Goal: Task Accomplishment & Management: Use online tool/utility

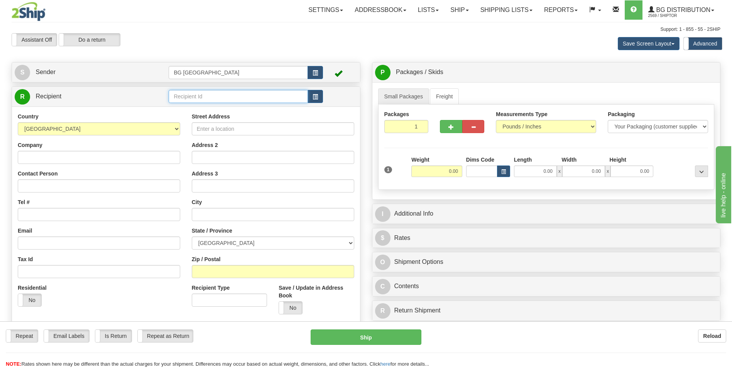
click at [194, 93] on input "text" at bounding box center [238, 96] width 139 height 13
type input "60128"
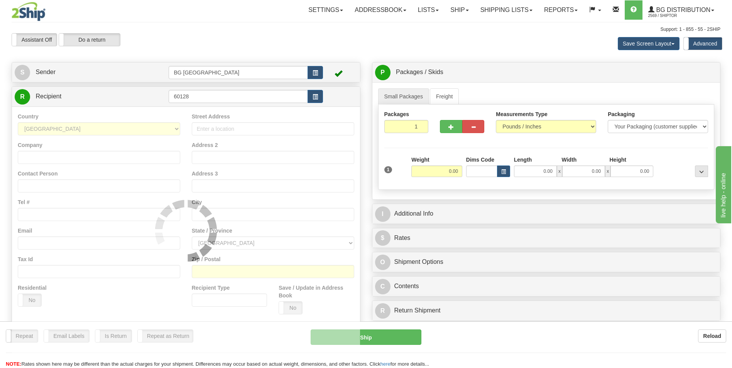
click at [190, 114] on div "Country AFGHANISTAN ALAND ISLANDS ALBANIA ALGERIA AMERICAN SAMOA ANDORRA ANGOLA…" at bounding box center [186, 230] width 348 height 248
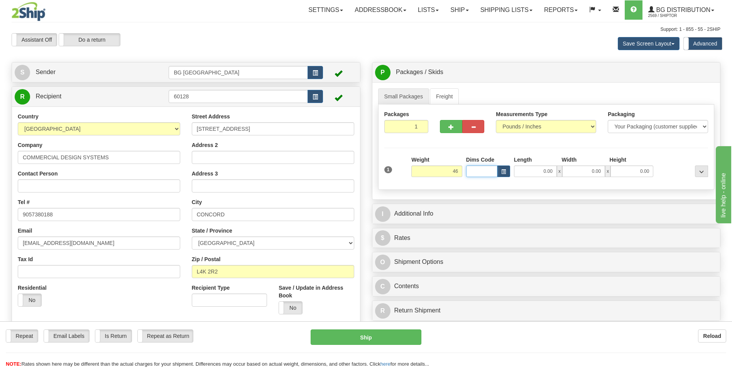
type input "46.00"
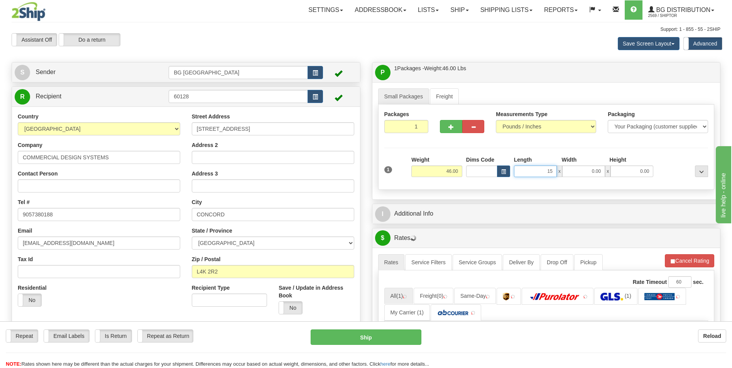
type input "15.00"
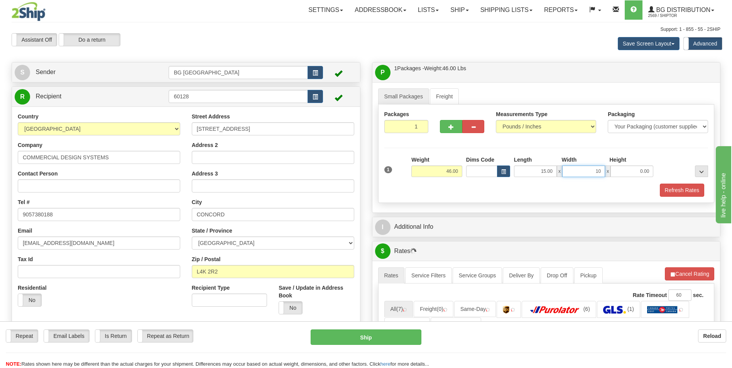
type input "10.00"
click at [447, 127] on button "button" at bounding box center [451, 126] width 22 height 13
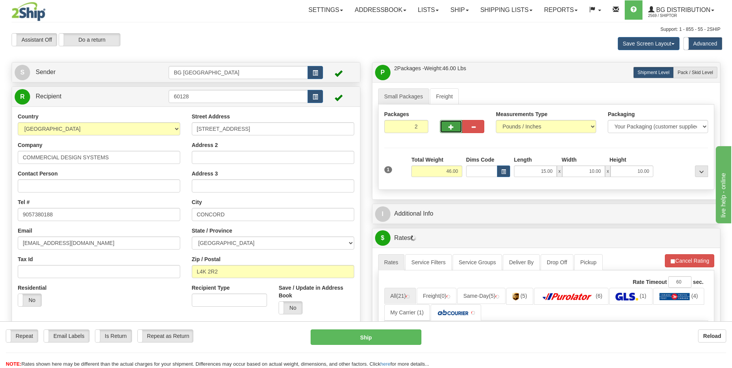
click at [447, 127] on button "button" at bounding box center [451, 126] width 22 height 13
type input "4"
click at [707, 74] on span "Pack / Skid Level" at bounding box center [695, 72] width 35 height 5
radio input "true"
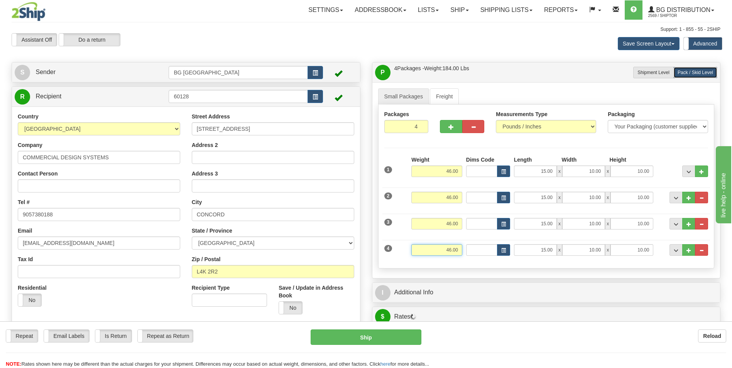
click at [450, 248] on input "46.00" at bounding box center [436, 250] width 51 height 12
type input "8.00"
type input "5.00"
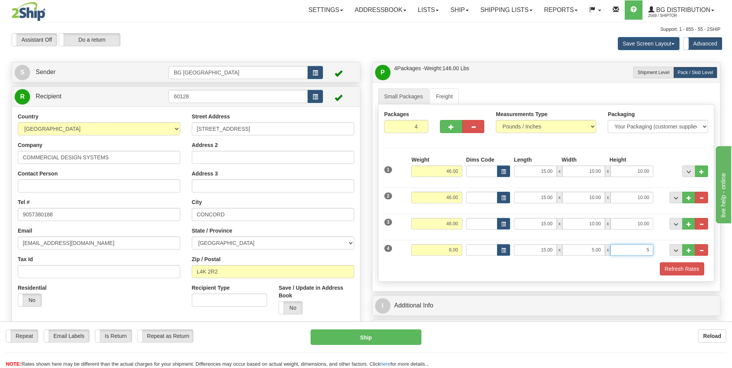
type input "5.00"
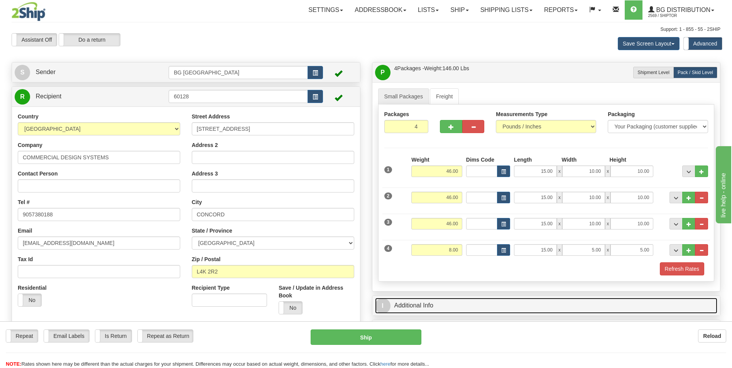
click at [446, 306] on link "I Additional Info" at bounding box center [546, 306] width 343 height 16
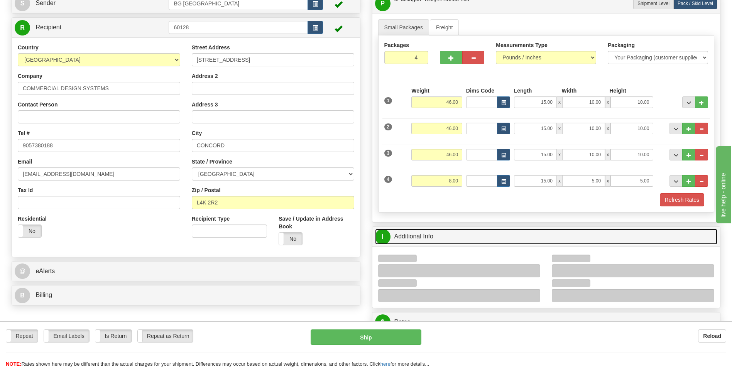
scroll to position [154, 0]
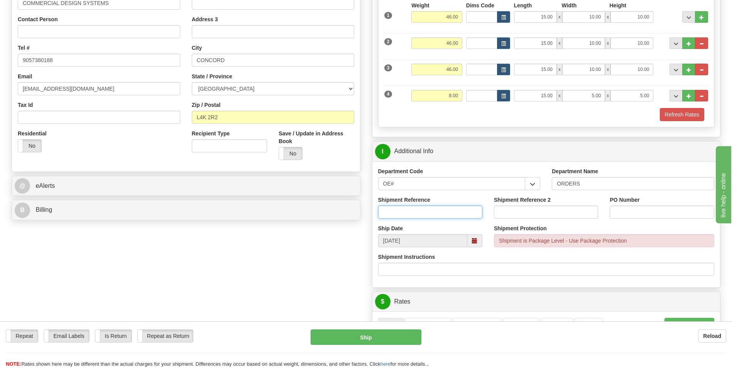
click at [412, 212] on input "Shipment Reference" at bounding box center [430, 212] width 104 height 13
type input "70181934-04"
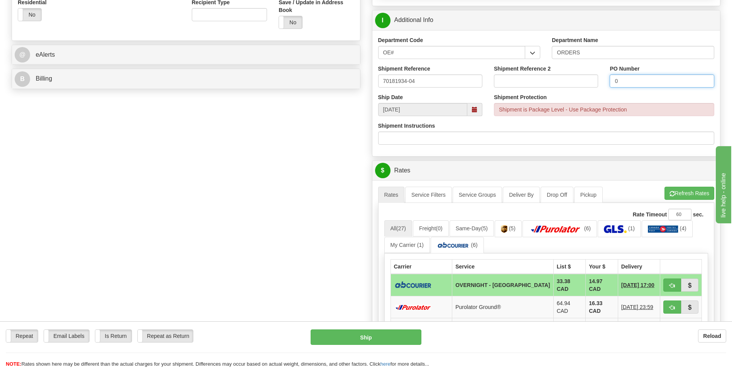
scroll to position [386, 0]
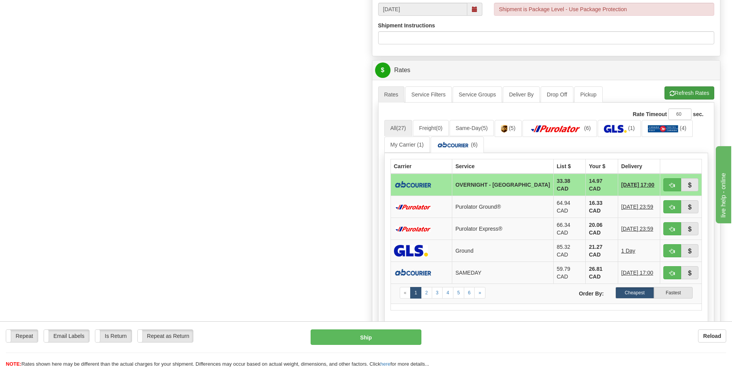
type input "0"
click at [681, 95] on button "Refresh Rates" at bounding box center [689, 92] width 50 height 13
click at [675, 183] on button "button" at bounding box center [672, 184] width 18 height 13
type input "4"
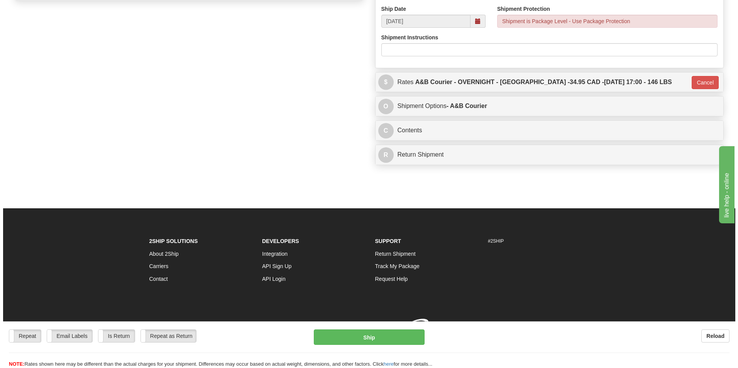
scroll to position [384, 0]
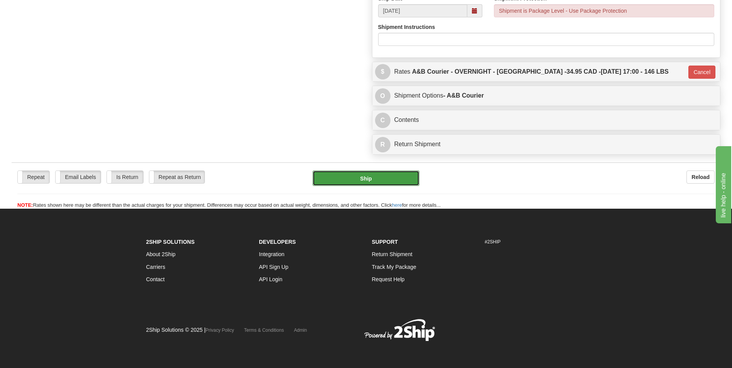
click at [352, 181] on button "Ship" at bounding box center [366, 178] width 106 height 15
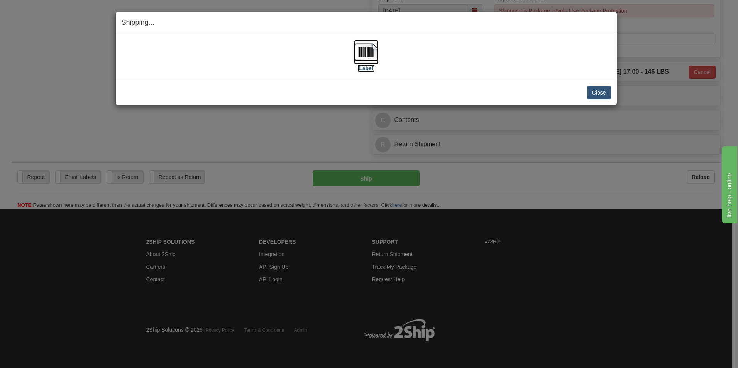
click at [369, 52] on img at bounding box center [366, 52] width 25 height 25
click at [592, 93] on button "Close" at bounding box center [599, 92] width 24 height 13
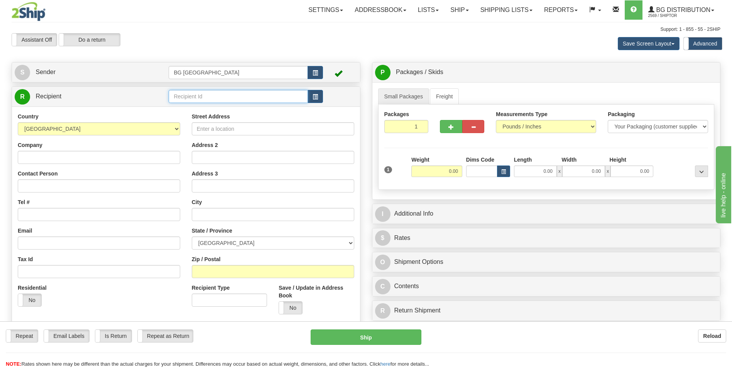
click at [235, 96] on input "text" at bounding box center [238, 96] width 139 height 13
click at [208, 106] on div "60054" at bounding box center [237, 108] width 132 height 8
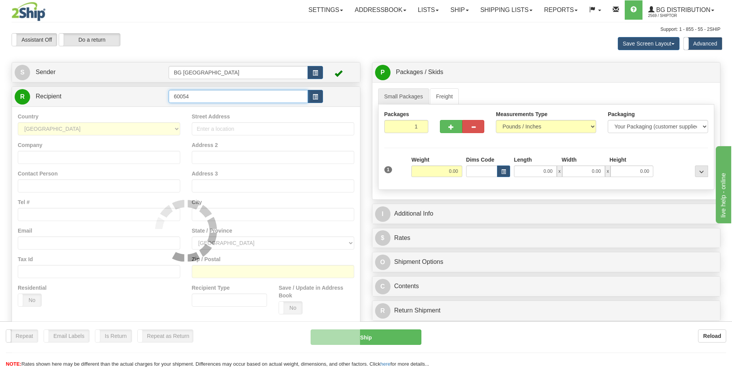
type input "60054"
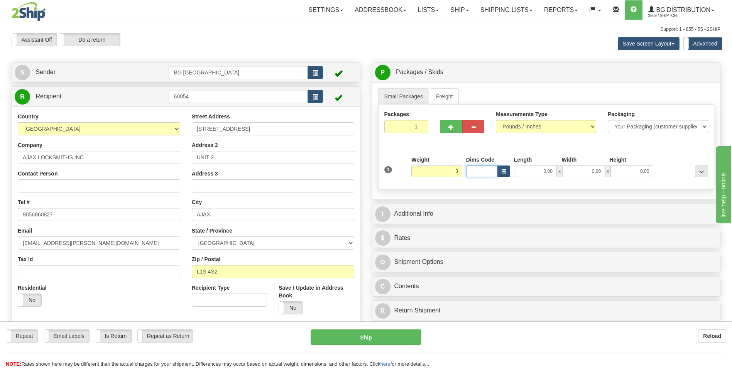
type input "3.00"
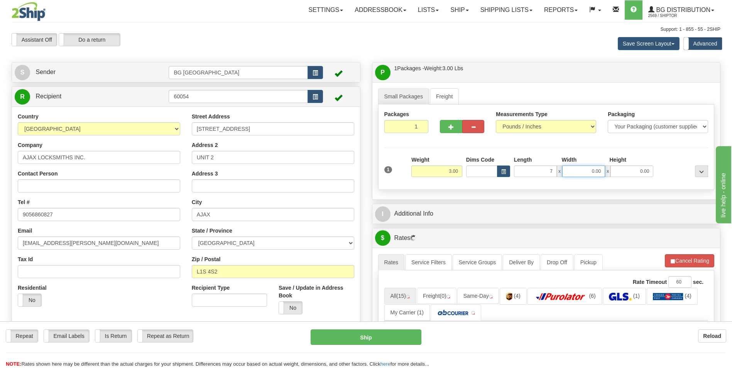
type input "7.00"
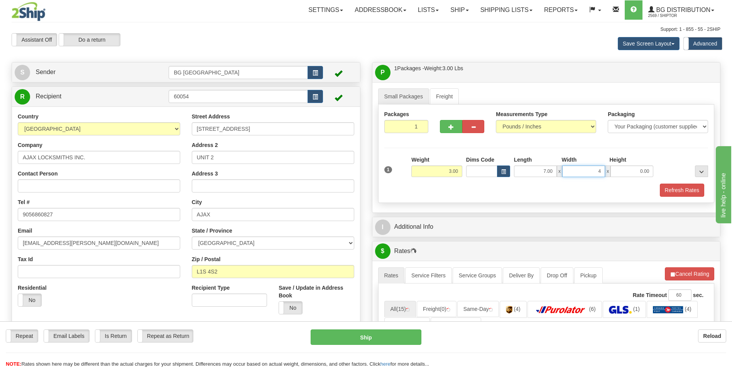
type input "4.00"
type input "3.00"
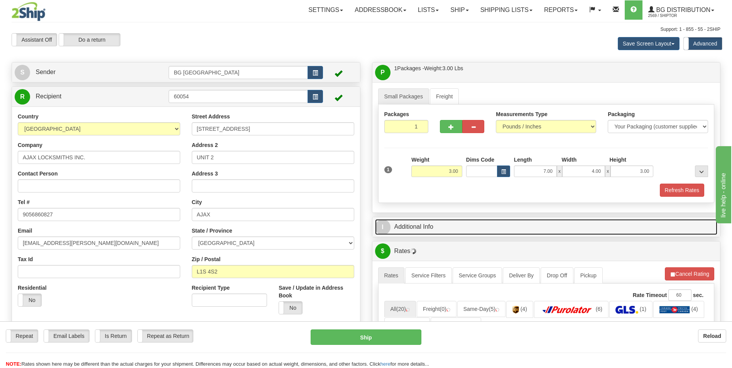
click at [422, 231] on link "I Additional Info" at bounding box center [546, 227] width 343 height 16
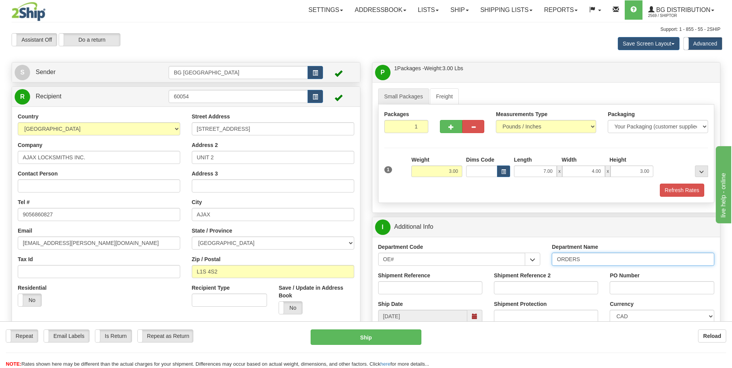
click at [602, 257] on input "ORDERS" at bounding box center [633, 259] width 162 height 13
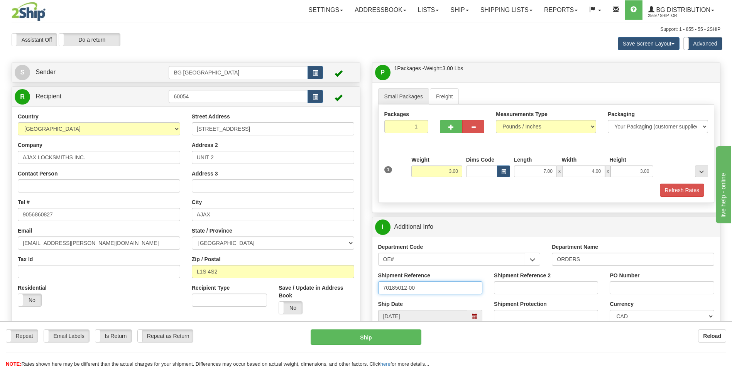
type input "70185012-00"
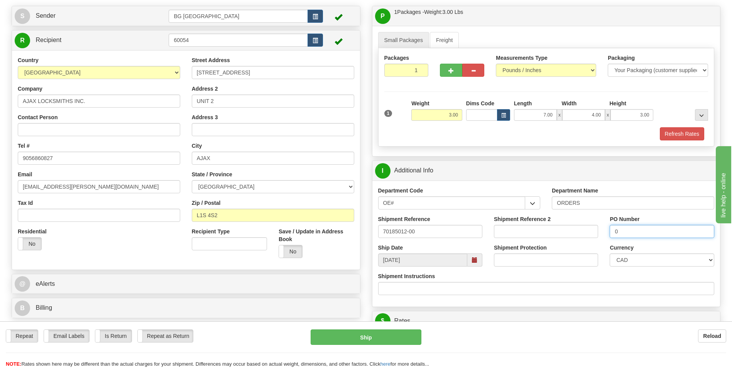
scroll to position [116, 0]
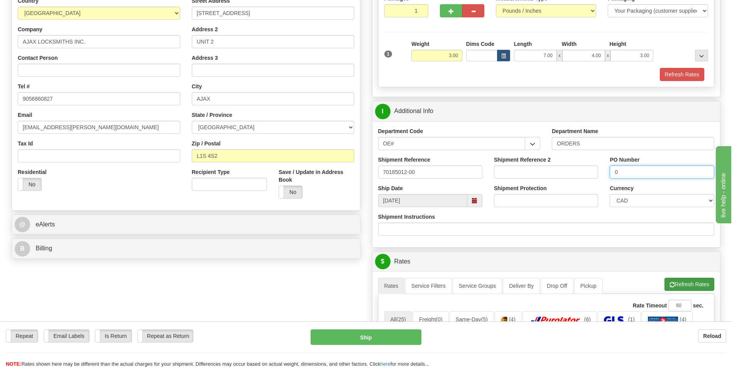
type input "0"
click at [682, 289] on button "Refresh Rates" at bounding box center [689, 284] width 50 height 13
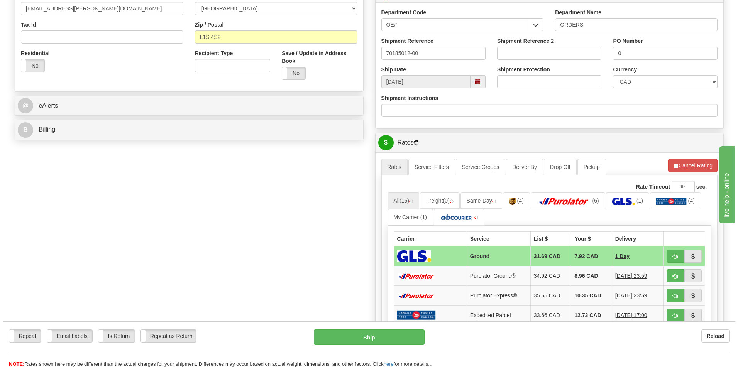
scroll to position [232, 0]
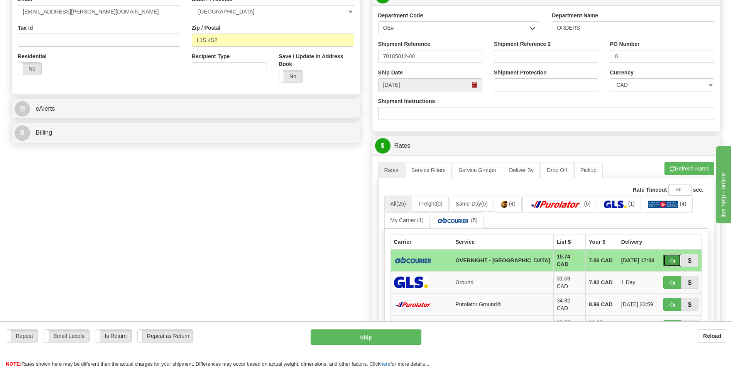
click at [673, 261] on span "button" at bounding box center [671, 261] width 5 height 5
type input "4"
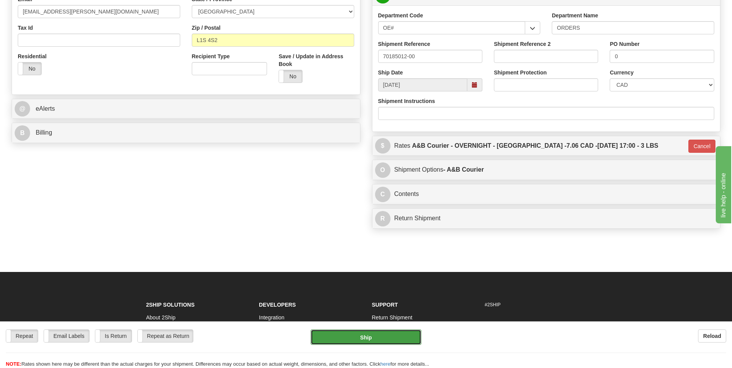
click at [350, 336] on button "Ship" at bounding box center [366, 337] width 110 height 15
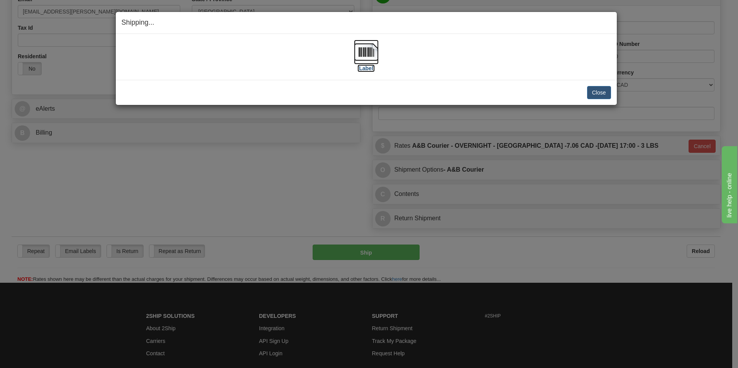
click at [365, 52] on img at bounding box center [366, 52] width 25 height 25
click at [601, 92] on button "Close" at bounding box center [599, 92] width 24 height 13
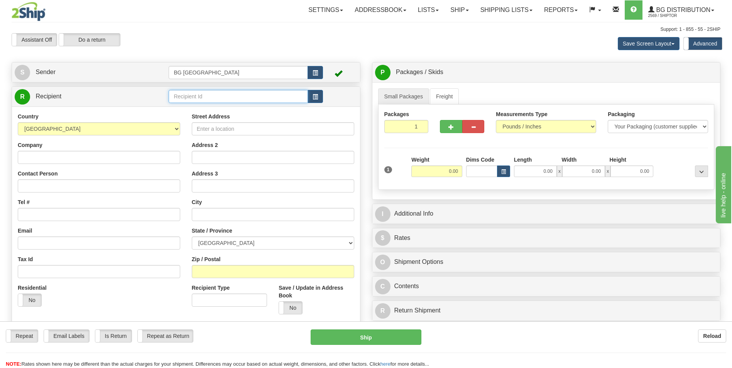
click at [190, 95] on input "text" at bounding box center [238, 96] width 139 height 13
click at [195, 103] on li "60628" at bounding box center [238, 108] width 138 height 10
type input "60628"
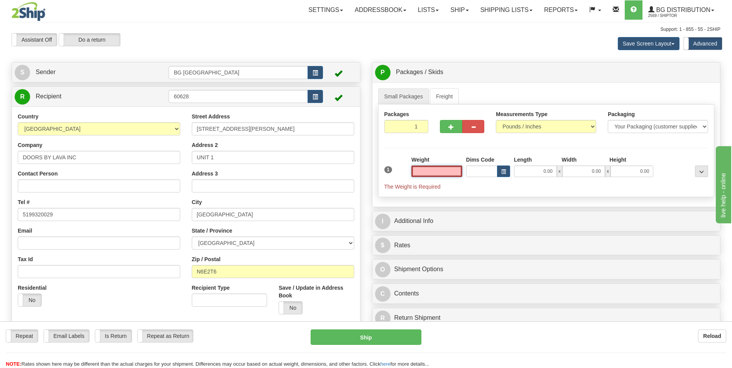
click button "Delete" at bounding box center [0, 0] width 0 height 0
click at [417, 175] on input "text" at bounding box center [436, 172] width 51 height 12
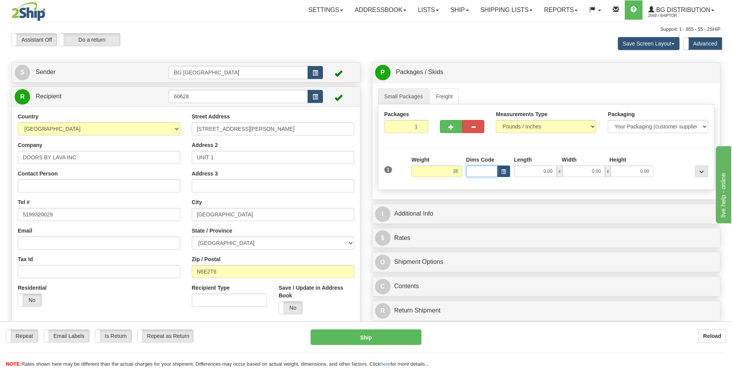
type input "38.00"
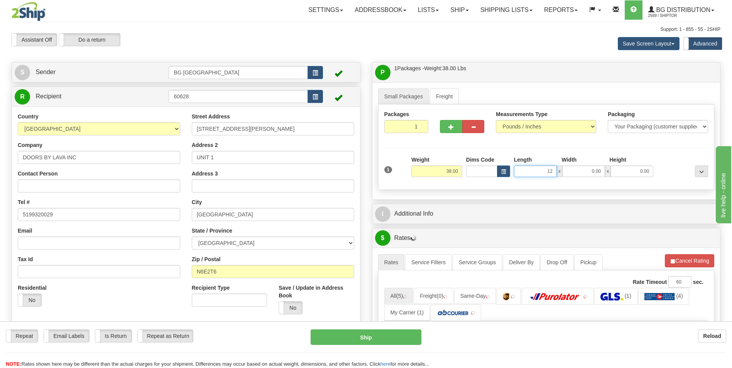
type input "12.00"
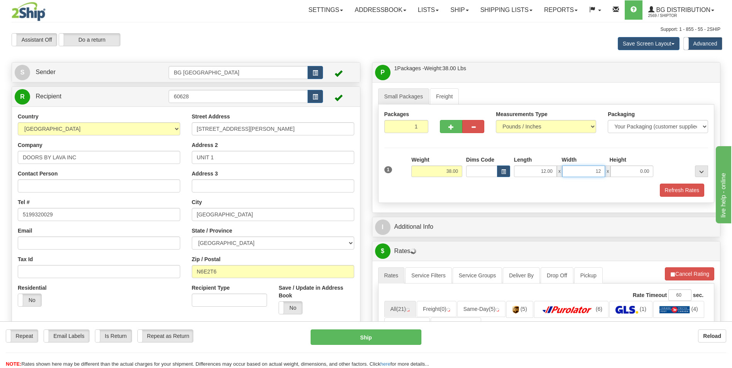
type input "12.00"
click at [456, 127] on button "button" at bounding box center [451, 126] width 22 height 13
type input "2"
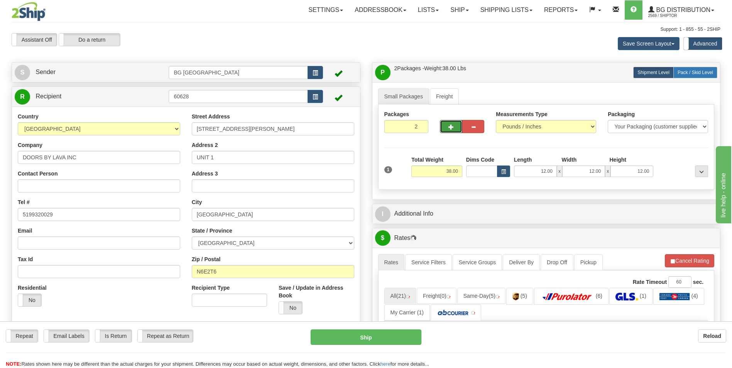
click at [688, 70] on span "Pack / Skid Level" at bounding box center [695, 72] width 35 height 5
radio input "true"
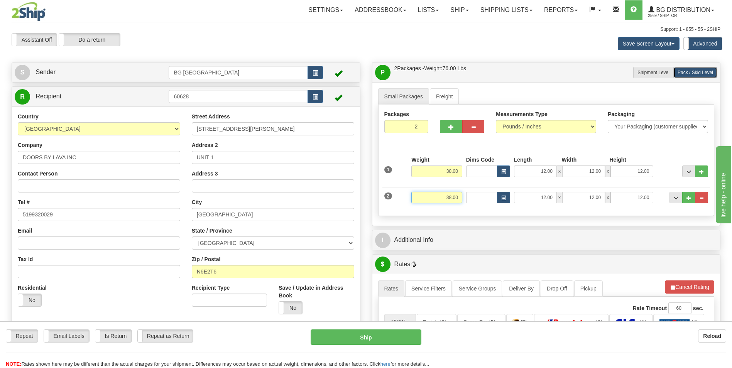
click at [445, 192] on input "38.00" at bounding box center [436, 198] width 51 height 12
type input "15.00"
type input "12.00"
type input "9.00"
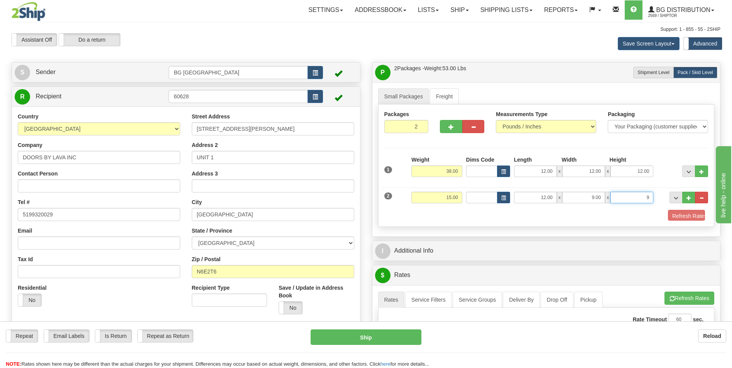
type input "9.00"
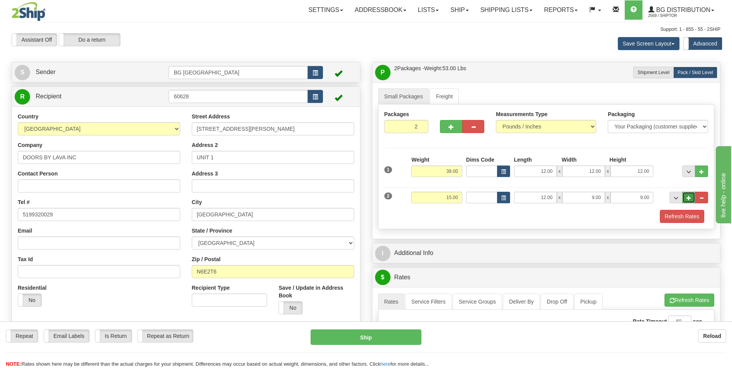
click at [688, 193] on button "..." at bounding box center [688, 198] width 13 height 12
type input "3"
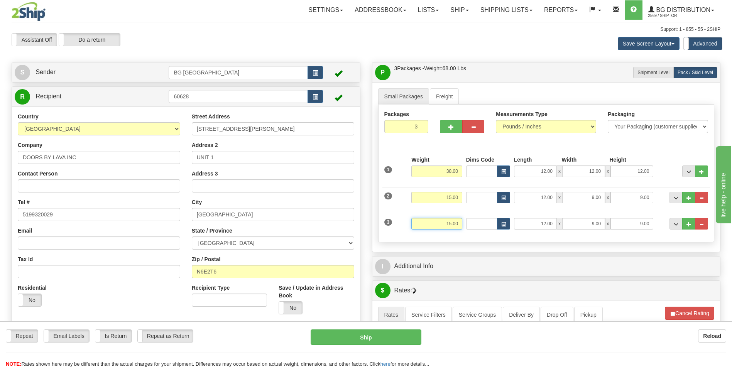
click at [440, 228] on input "15.00" at bounding box center [436, 224] width 51 height 12
type input "11.00"
type input "16.00"
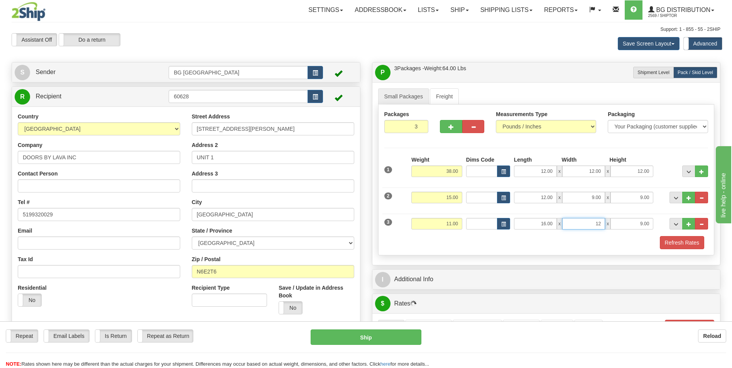
type input "12.00"
type input "9.00"
click at [684, 223] on button "..." at bounding box center [688, 224] width 13 height 12
type input "4"
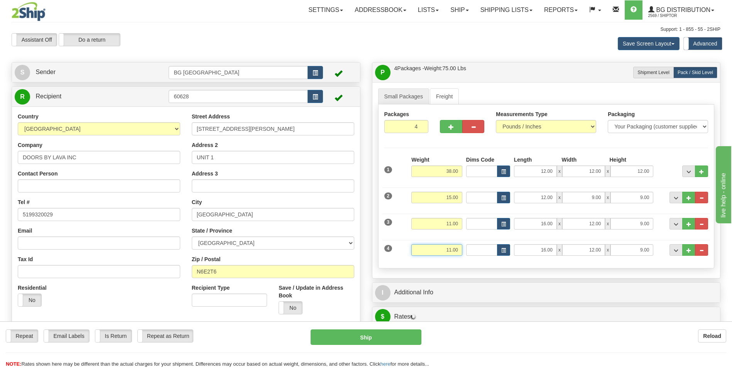
click at [449, 251] on input "11.00" at bounding box center [436, 250] width 51 height 12
type input "17.00"
type input "15.00"
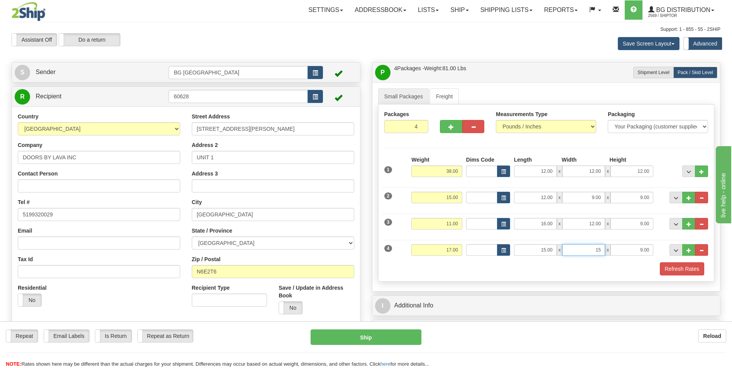
type input "15.00"
type input "10.00"
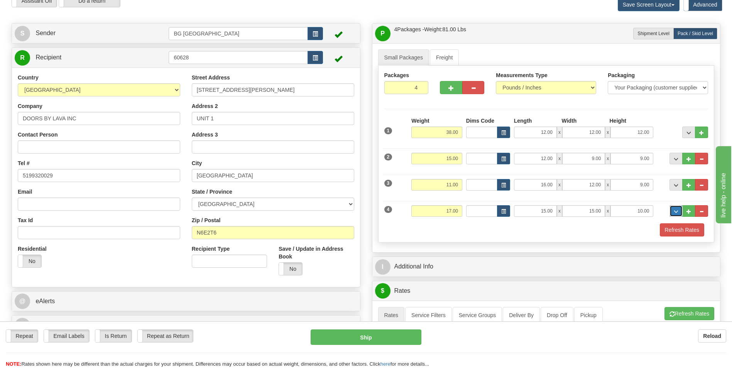
scroll to position [116, 0]
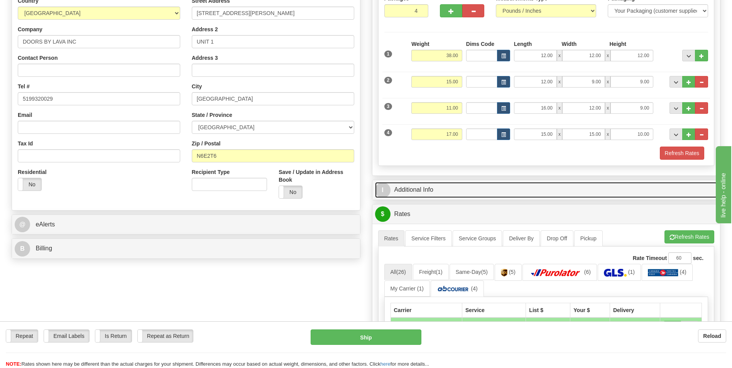
click at [446, 194] on link "I Additional Info" at bounding box center [546, 190] width 343 height 16
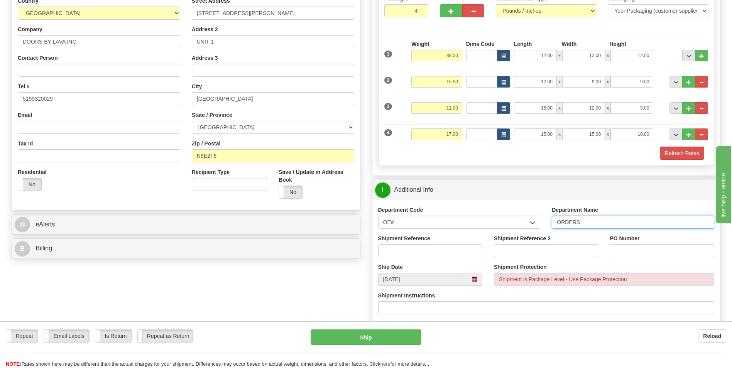
click at [609, 226] on input "ORDERS" at bounding box center [633, 222] width 162 height 13
type input "70184935-00"
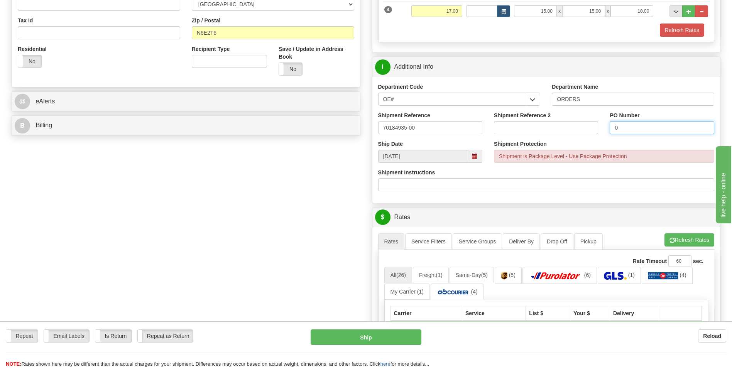
scroll to position [270, 0]
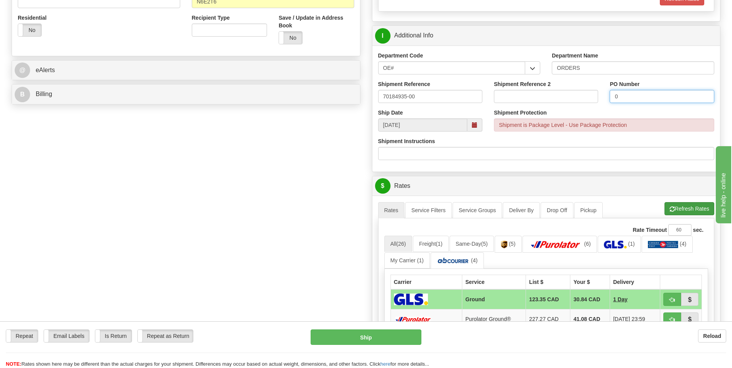
type input "0"
click at [667, 212] on button "Refresh Rates" at bounding box center [689, 208] width 50 height 13
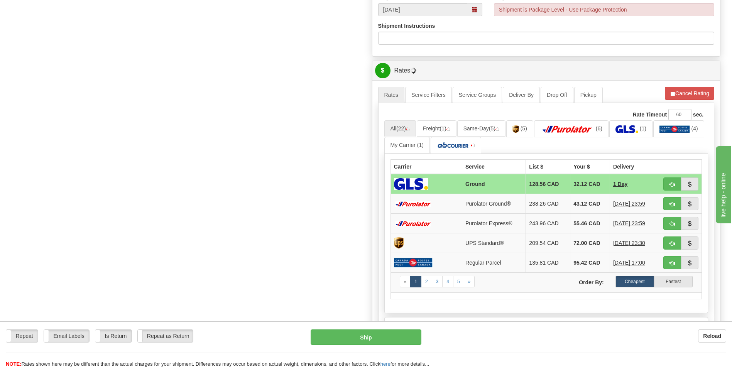
scroll to position [386, 0]
click at [570, 194] on td "43.12 CAD" at bounding box center [590, 204] width 40 height 20
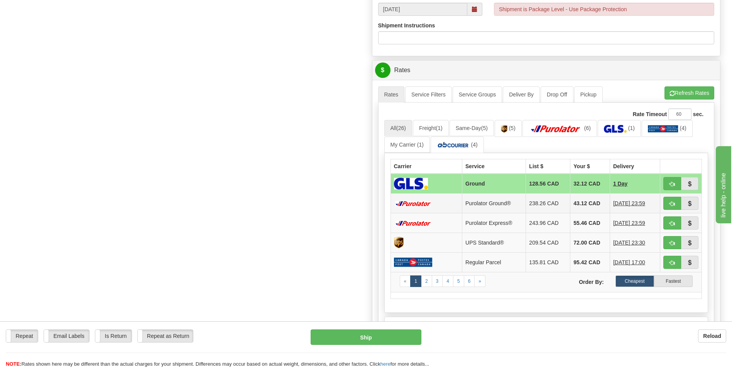
click at [593, 207] on td "43.12 CAD" at bounding box center [590, 204] width 40 height 20
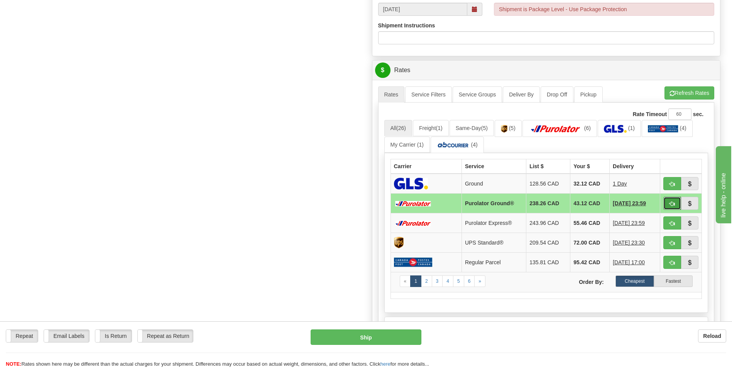
click at [666, 205] on button "button" at bounding box center [672, 203] width 18 height 13
type input "260"
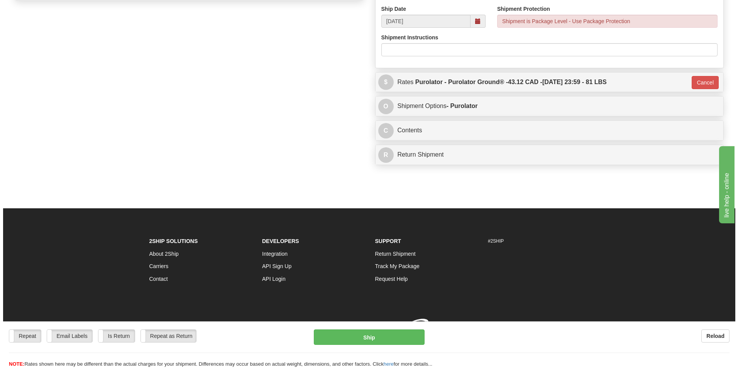
scroll to position [384, 0]
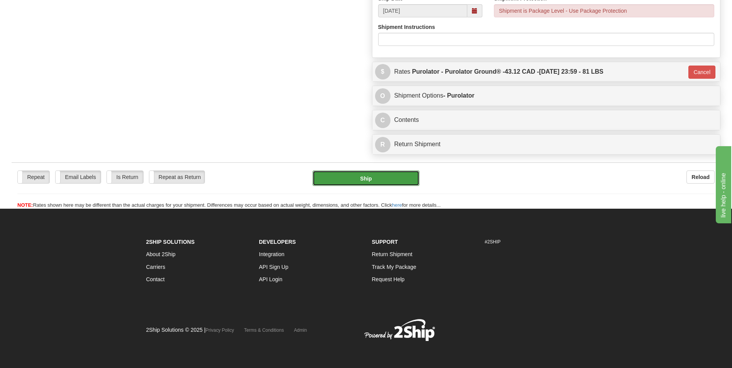
click at [388, 184] on button "Ship" at bounding box center [366, 178] width 106 height 15
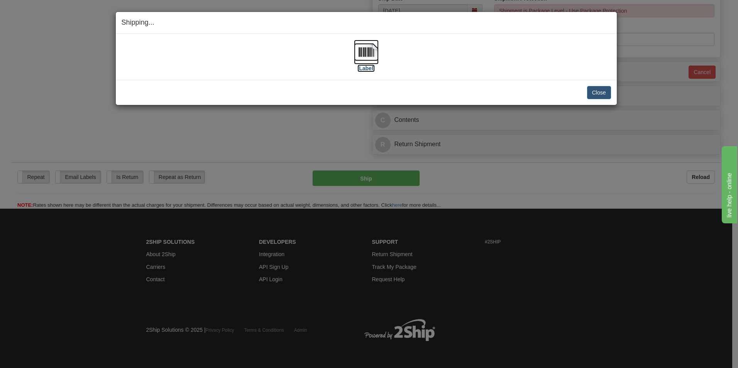
click at [363, 58] on img at bounding box center [366, 52] width 25 height 25
click at [594, 89] on button "Close" at bounding box center [599, 92] width 24 height 13
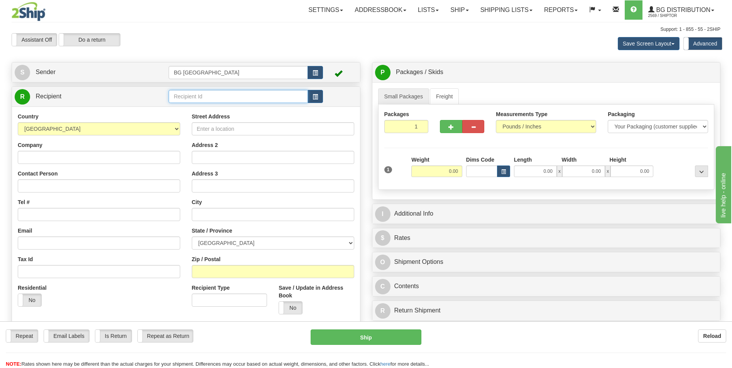
click at [200, 92] on input "text" at bounding box center [238, 96] width 139 height 13
click at [193, 106] on div "60095" at bounding box center [236, 109] width 131 height 8
type input "60095"
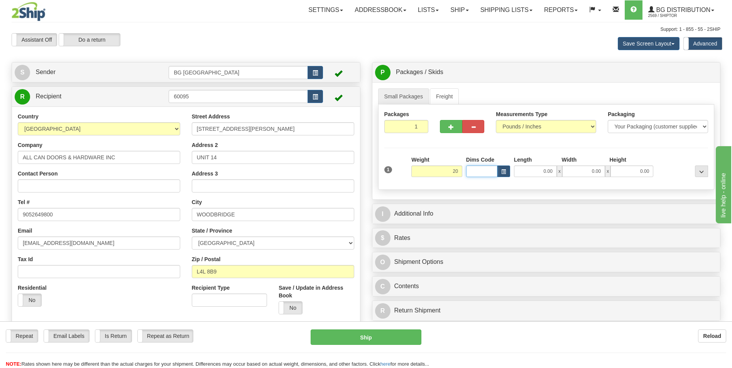
type input "20.00"
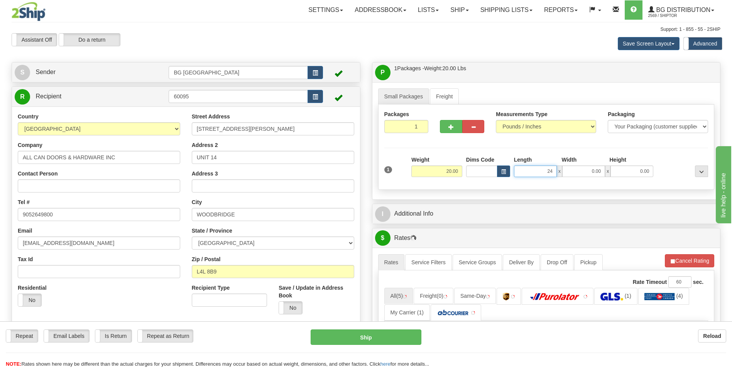
type input "24.00"
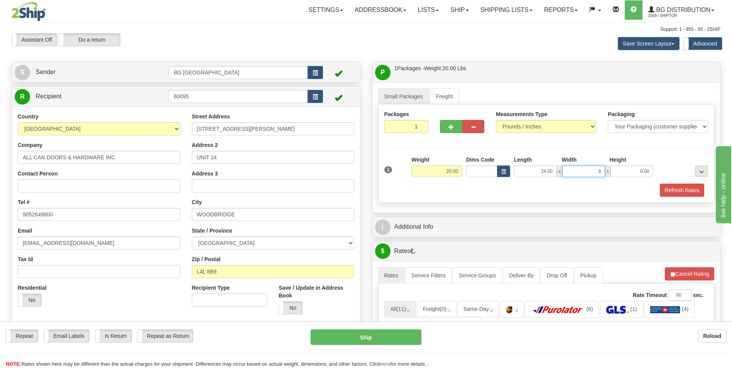
type input "9.00"
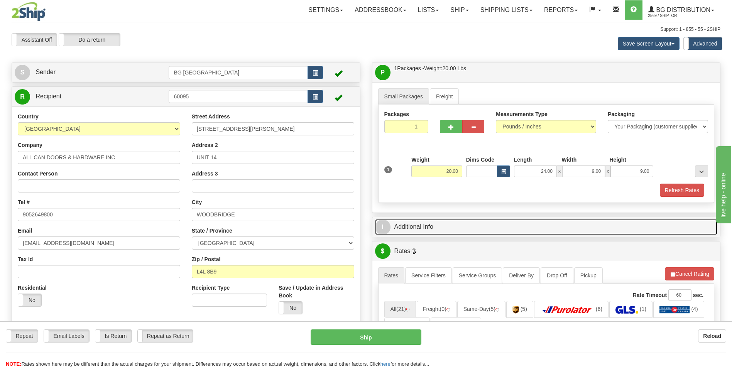
click at [419, 220] on link "I Additional Info" at bounding box center [546, 227] width 343 height 16
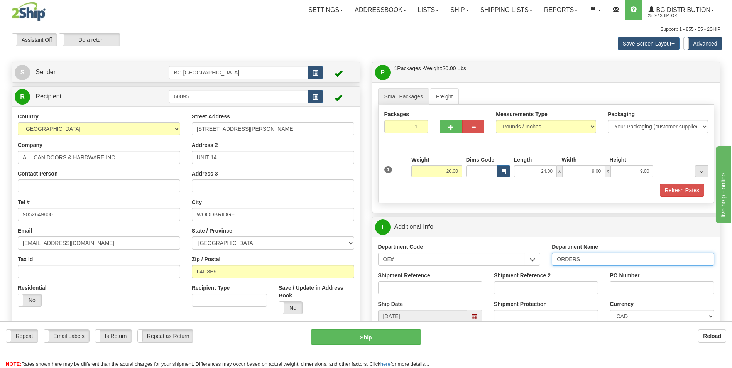
click at [606, 260] on input "ORDERS" at bounding box center [633, 259] width 162 height 13
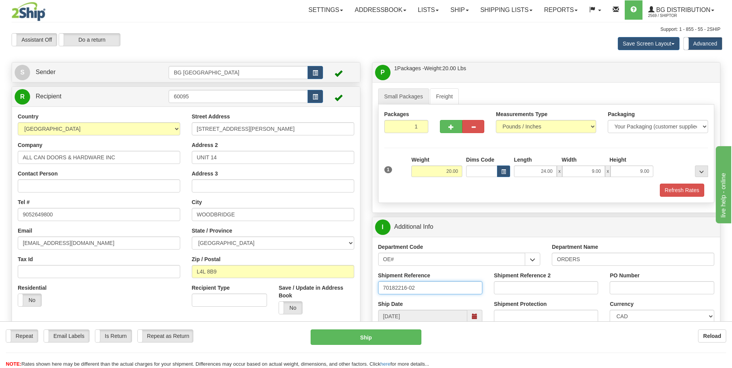
type input "70182216-02"
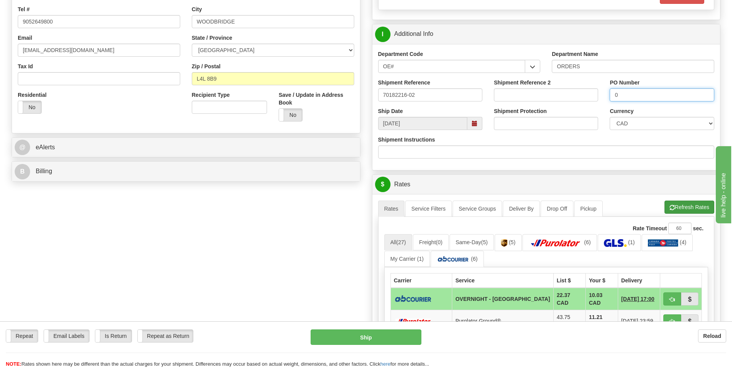
type input "0"
click at [681, 208] on button "Refresh Rates" at bounding box center [689, 207] width 50 height 13
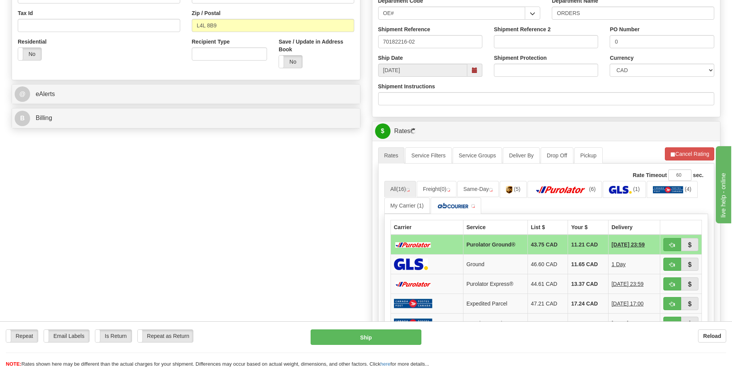
scroll to position [347, 0]
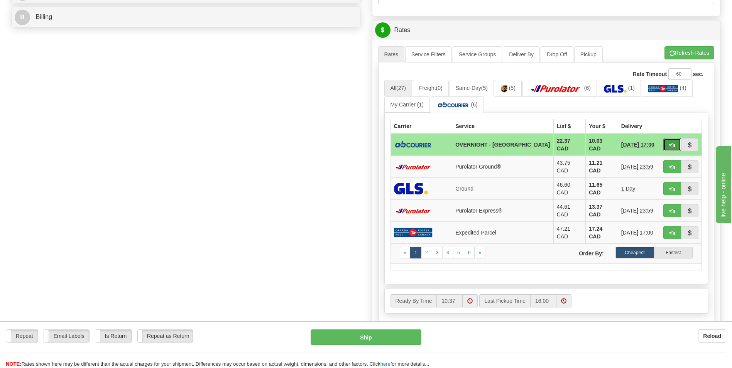
click at [670, 139] on button "button" at bounding box center [672, 144] width 18 height 13
type input "4"
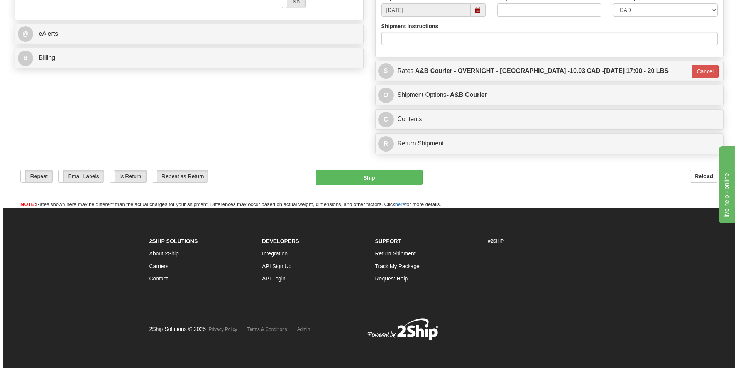
scroll to position [306, 0]
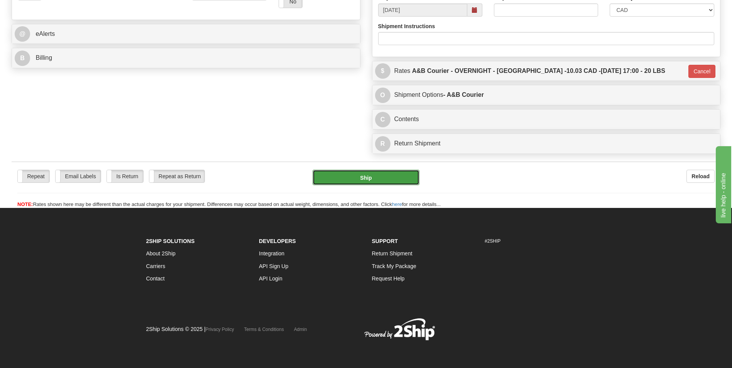
click at [345, 183] on button "Ship" at bounding box center [366, 177] width 106 height 15
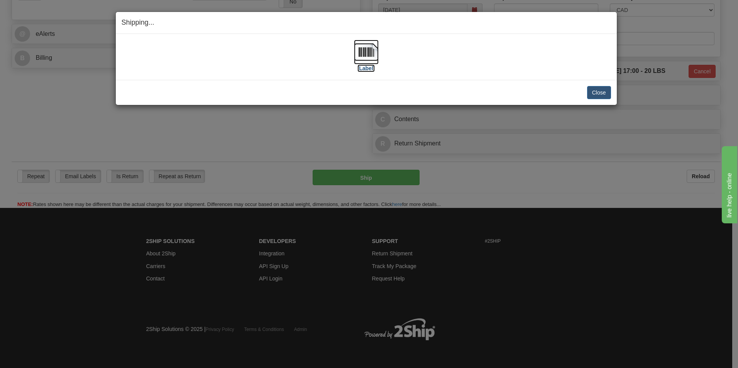
click at [365, 54] on img at bounding box center [366, 52] width 25 height 25
click at [592, 88] on button "Close" at bounding box center [599, 92] width 24 height 13
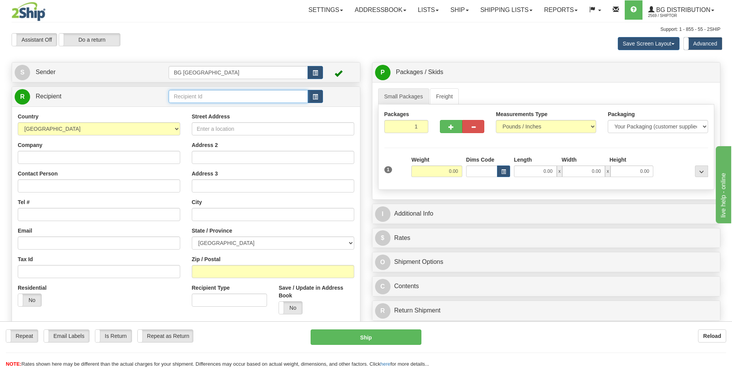
click at [233, 98] on input "text" at bounding box center [238, 96] width 139 height 13
click at [205, 105] on div "60119" at bounding box center [237, 108] width 132 height 8
type input "60119"
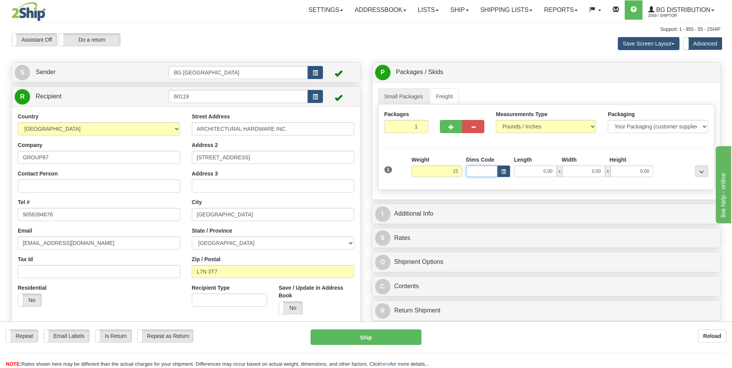
type input "15.00"
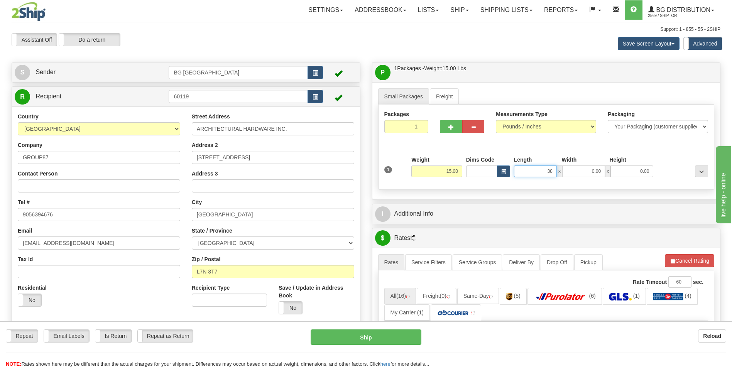
type input "38.00"
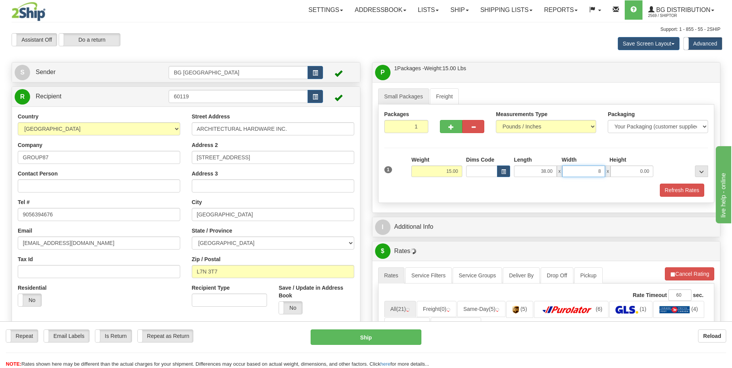
type input "8.00"
type input "6.00"
click at [447, 122] on button "button" at bounding box center [451, 126] width 22 height 13
type input "2"
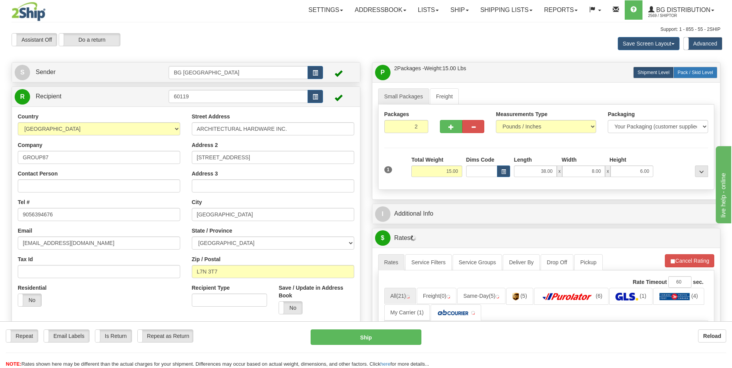
click at [686, 71] on span "Pack / Skid Level" at bounding box center [695, 72] width 35 height 5
radio input "true"
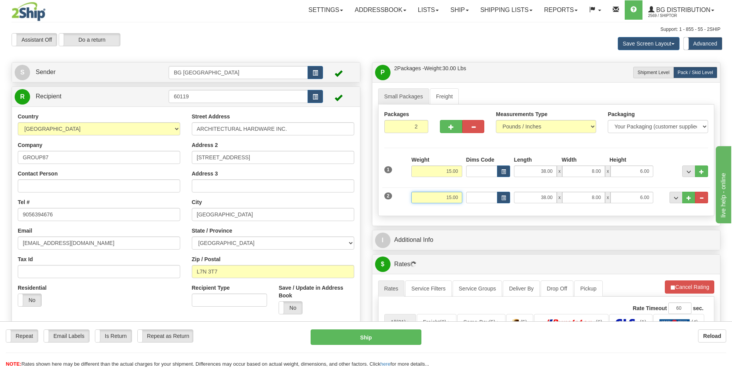
click at [451, 199] on input "15.00" at bounding box center [436, 198] width 51 height 12
type input "19.00"
type input "13.00"
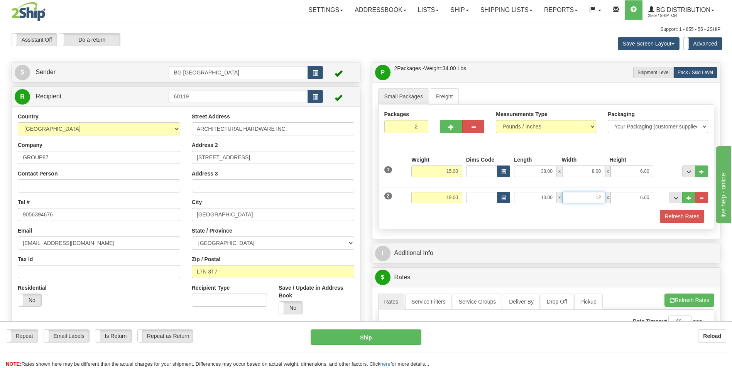
type input "12.00"
type input "9.00"
click at [684, 200] on button "..." at bounding box center [688, 198] width 13 height 12
type input "3"
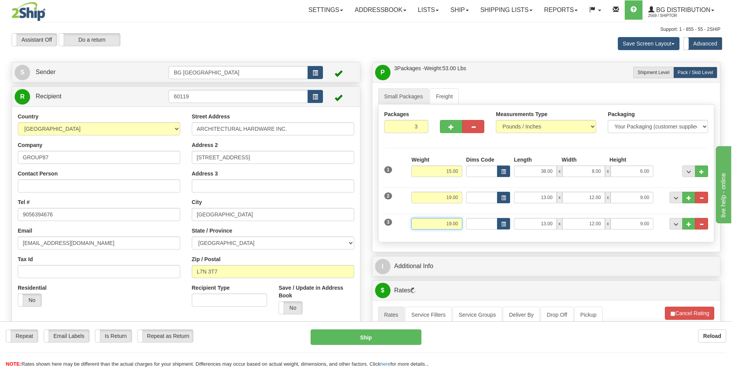
click at [445, 223] on input "19.00" at bounding box center [436, 224] width 51 height 12
type input "35.00"
type input "19.00"
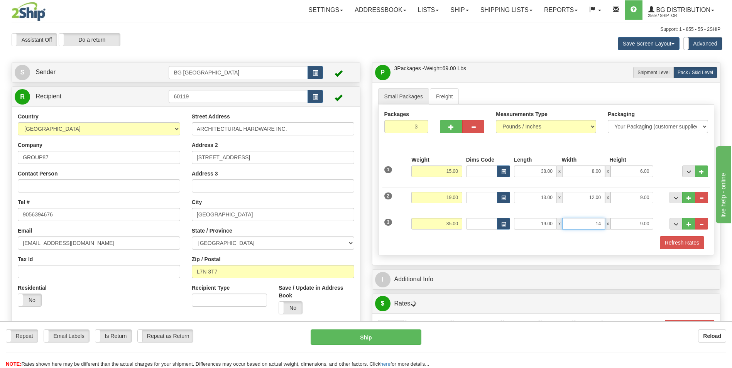
type input "14.00"
type input "9.00"
click at [685, 223] on button "..." at bounding box center [688, 224] width 13 height 12
type input "4"
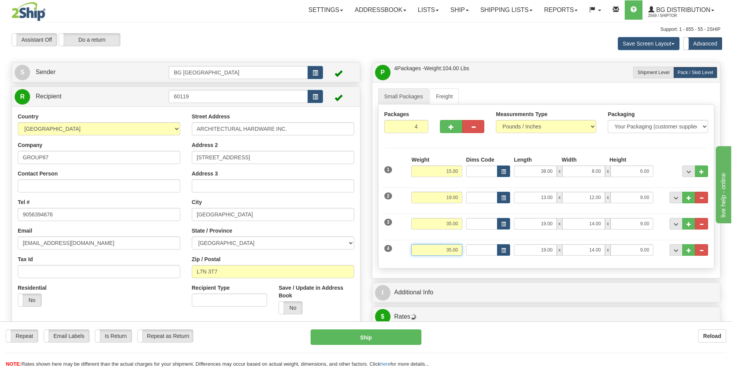
click at [449, 254] on input "35.00" at bounding box center [436, 250] width 51 height 12
type input "25.00"
type input "20.00"
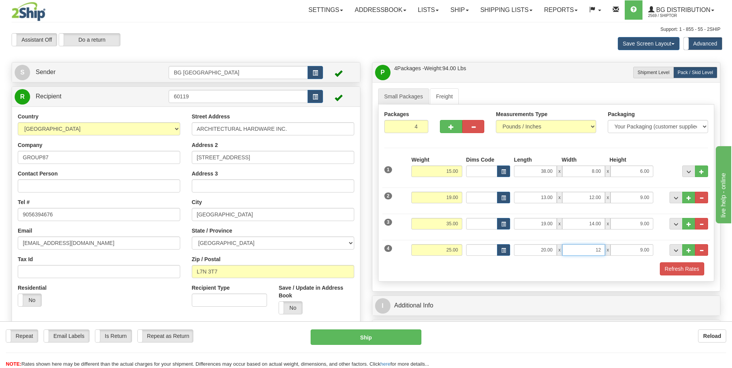
type input "12.00"
type input "9.00"
click at [687, 249] on span "..." at bounding box center [688, 250] width 5 height 4
type input "5"
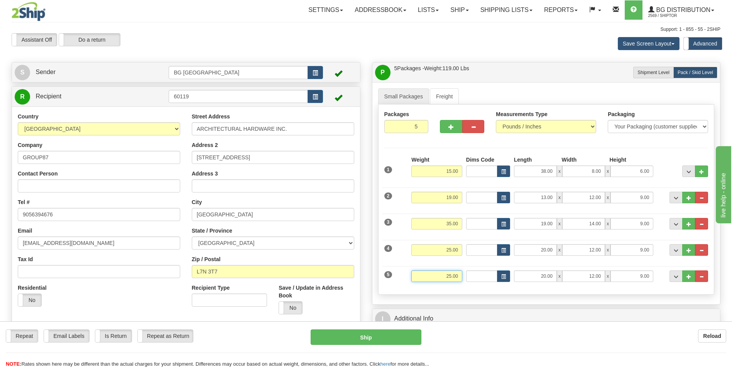
click at [437, 277] on input "25.00" at bounding box center [436, 276] width 51 height 12
type input "28.00"
type input "14.00"
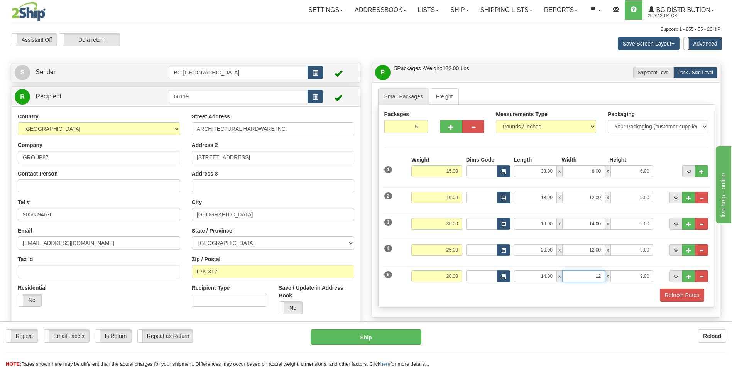
type input "12.00"
type input "9.00"
click at [672, 301] on button "Refresh Rates" at bounding box center [682, 295] width 44 height 13
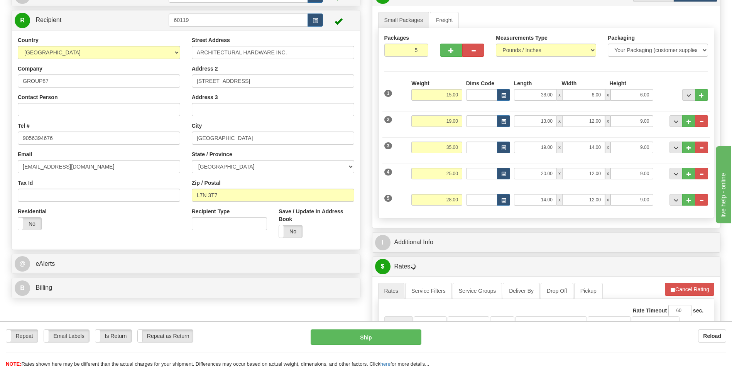
scroll to position [77, 0]
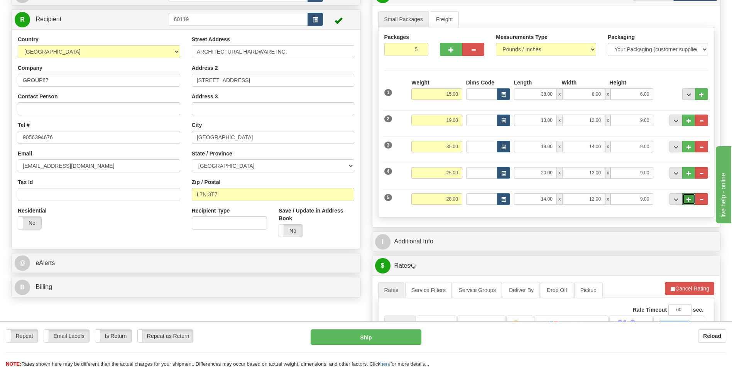
click at [685, 200] on button "..." at bounding box center [688, 199] width 13 height 12
type input "6"
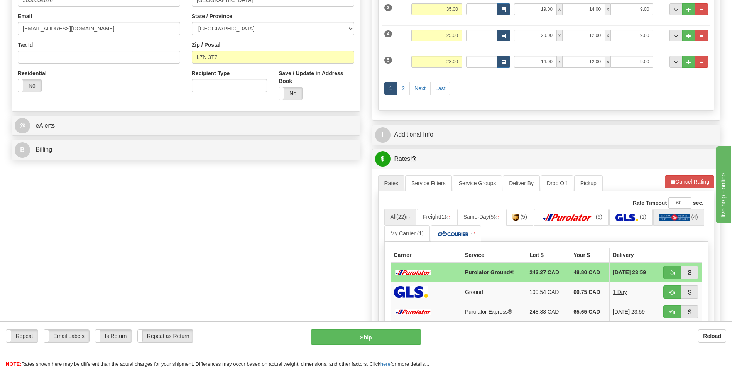
scroll to position [232, 0]
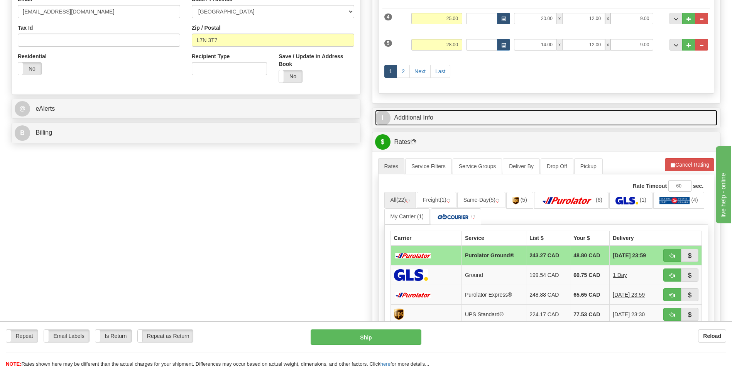
click at [438, 122] on link "I Additional Info" at bounding box center [546, 118] width 343 height 16
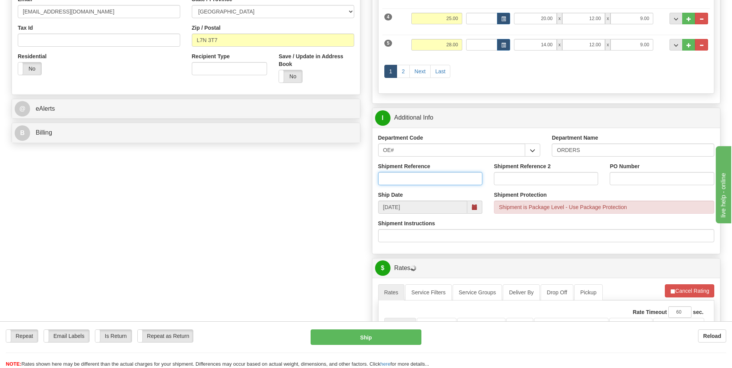
click at [420, 173] on input "Shipment Reference" at bounding box center [430, 178] width 104 height 13
type input "70184032-00"
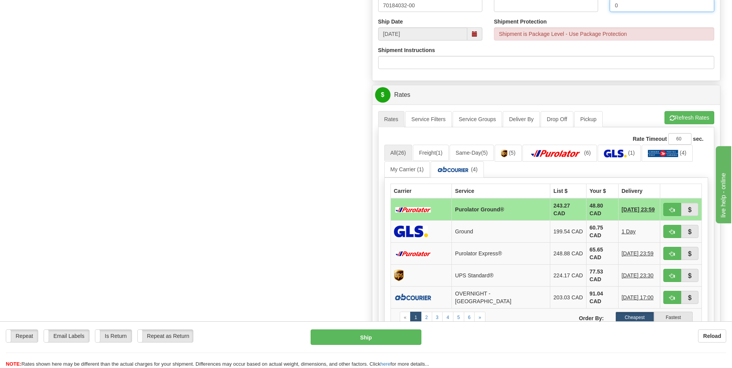
scroll to position [424, 0]
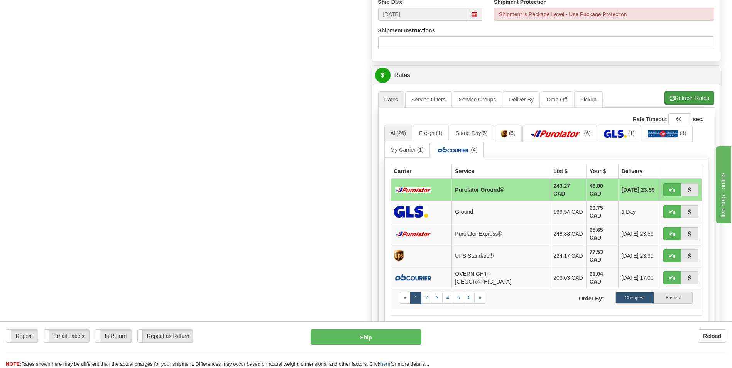
type input "0"
click at [681, 99] on button "Refresh Rates" at bounding box center [689, 97] width 50 height 13
click at [673, 188] on span "button" at bounding box center [671, 190] width 5 height 5
type input "260"
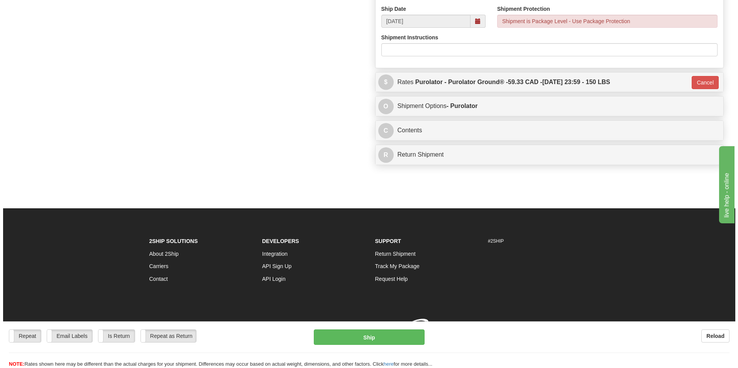
scroll to position [424, 0]
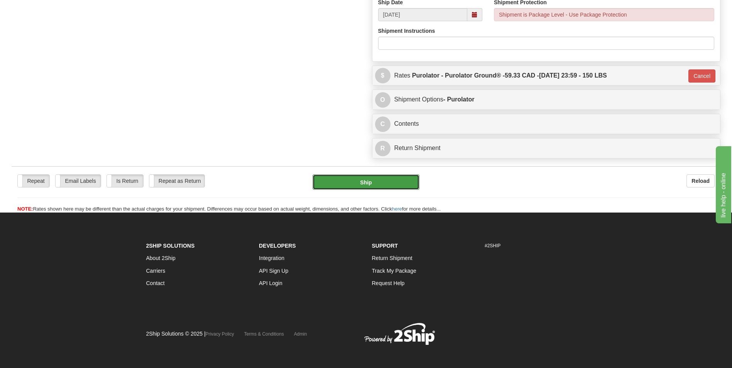
click at [359, 179] on button "Ship" at bounding box center [366, 181] width 106 height 15
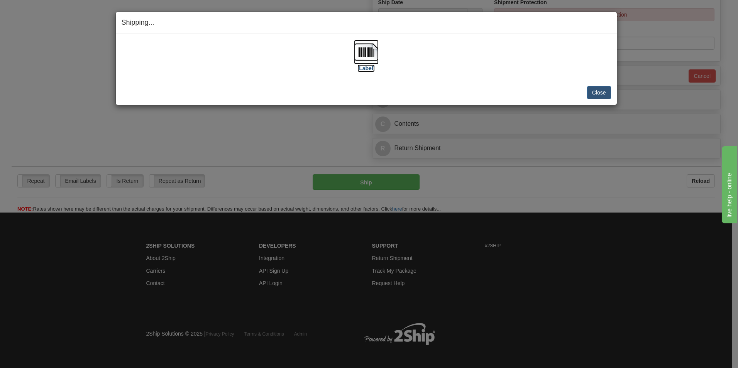
click at [368, 54] on img at bounding box center [366, 52] width 25 height 25
click at [592, 90] on button "Close" at bounding box center [599, 92] width 24 height 13
